Goal: Task Accomplishment & Management: Manage account settings

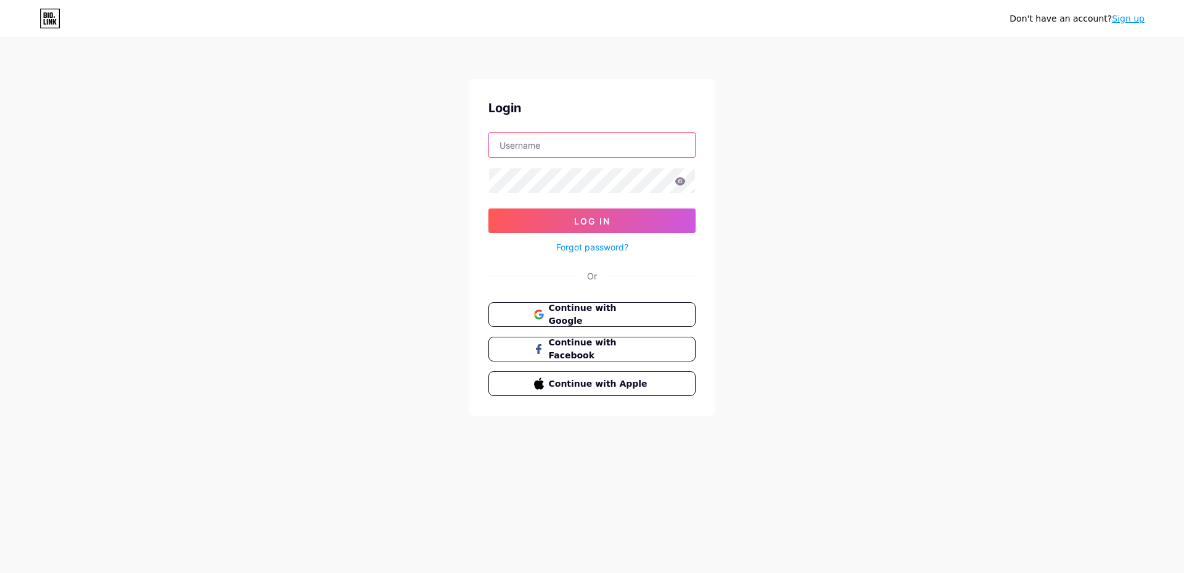
click at [531, 149] on input "text" at bounding box center [592, 145] width 206 height 25
click at [410, 194] on div "Don't have an account? Sign up Login Log In Forgot password? Or Continue with G…" at bounding box center [592, 227] width 1184 height 455
click at [587, 314] on span "Continue with Google" at bounding box center [599, 315] width 103 height 27
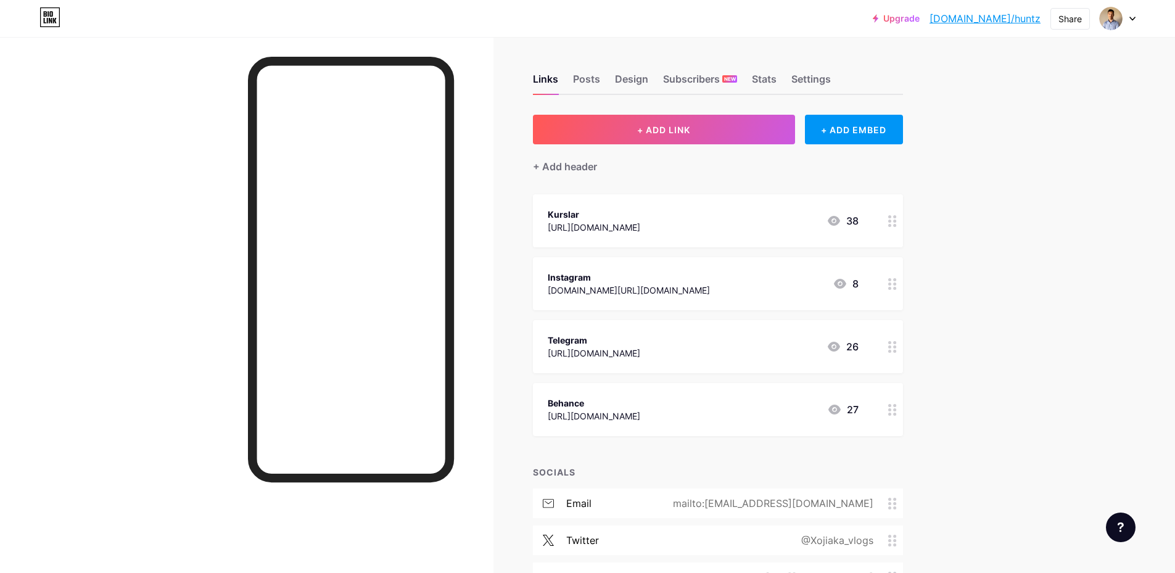
click at [604, 82] on div "Links Posts Design Subscribers NEW Stats Settings" at bounding box center [718, 73] width 370 height 43
click at [600, 83] on div "Posts" at bounding box center [586, 83] width 27 height 22
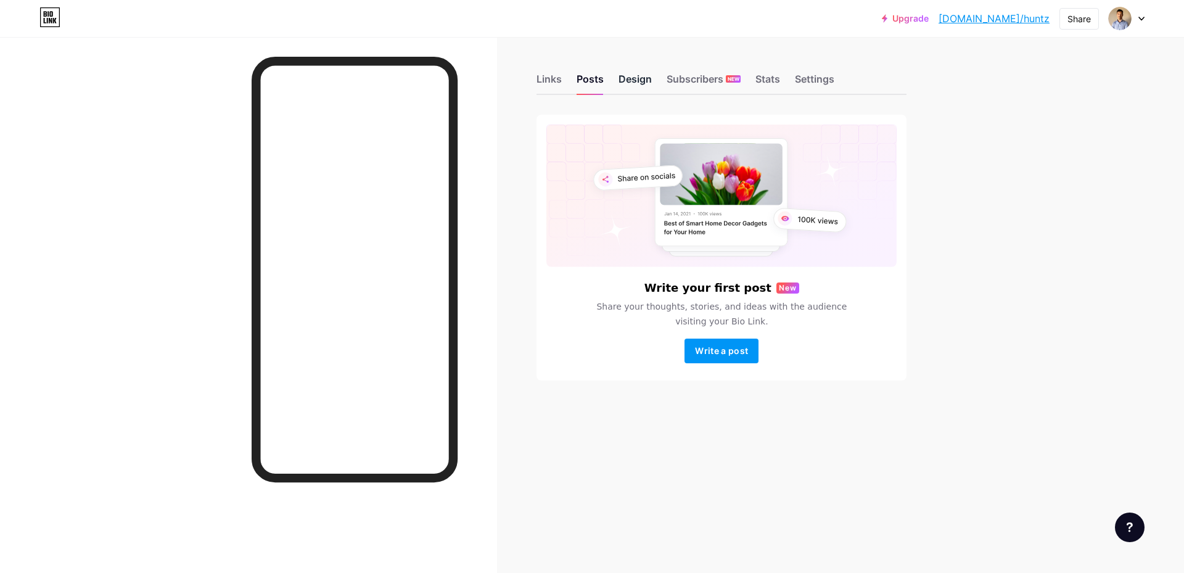
click at [642, 78] on div "Design" at bounding box center [635, 83] width 33 height 22
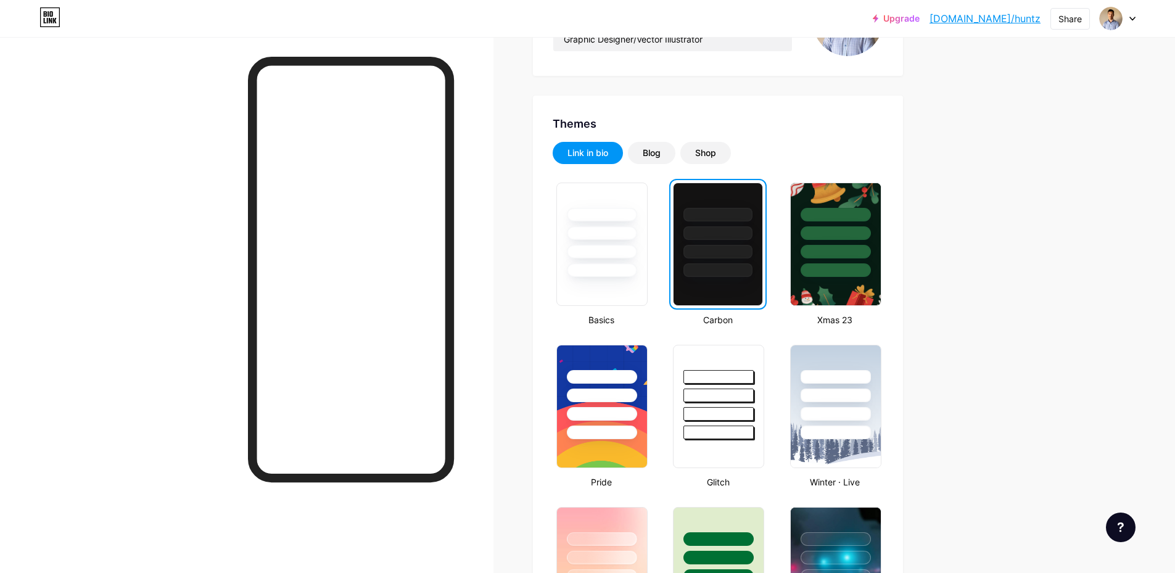
scroll to position [308, 0]
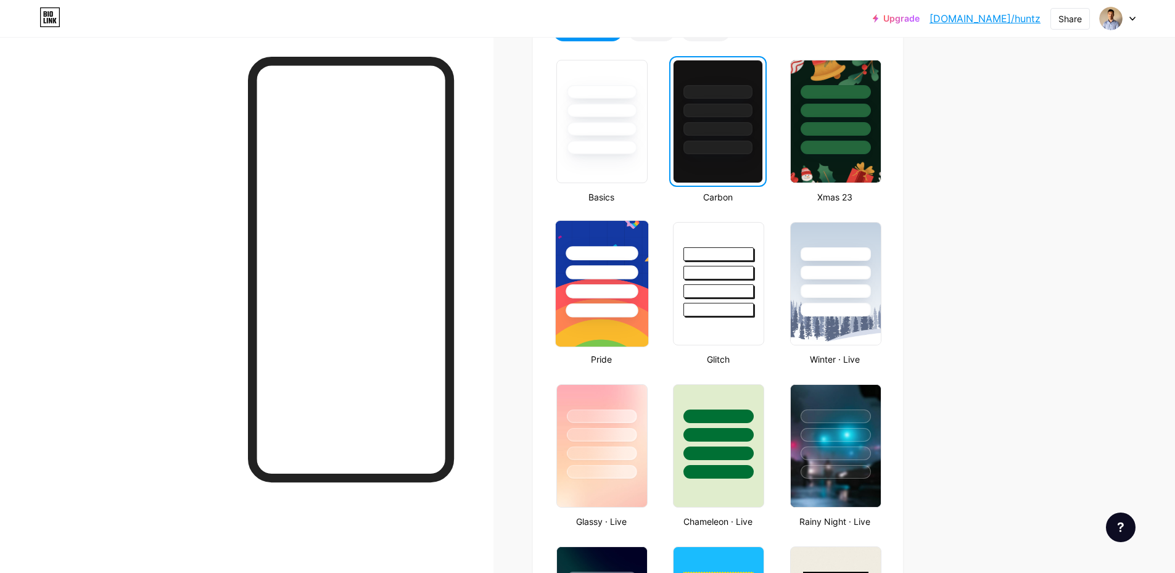
click at [614, 273] on div at bounding box center [602, 272] width 72 height 14
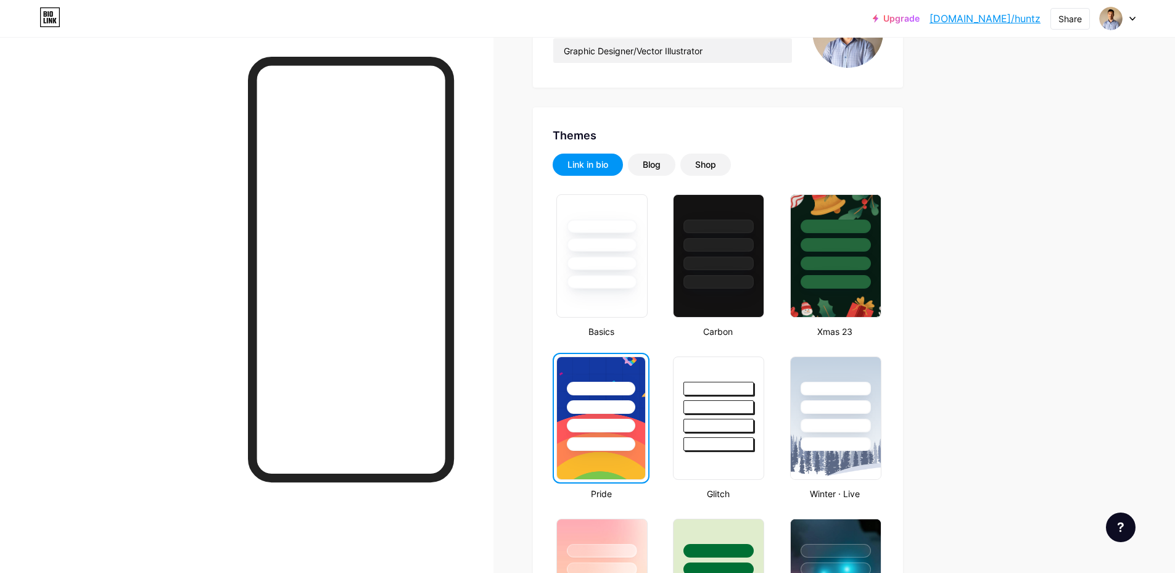
scroll to position [0, 0]
